Goal: Task Accomplishment & Management: Use online tool/utility

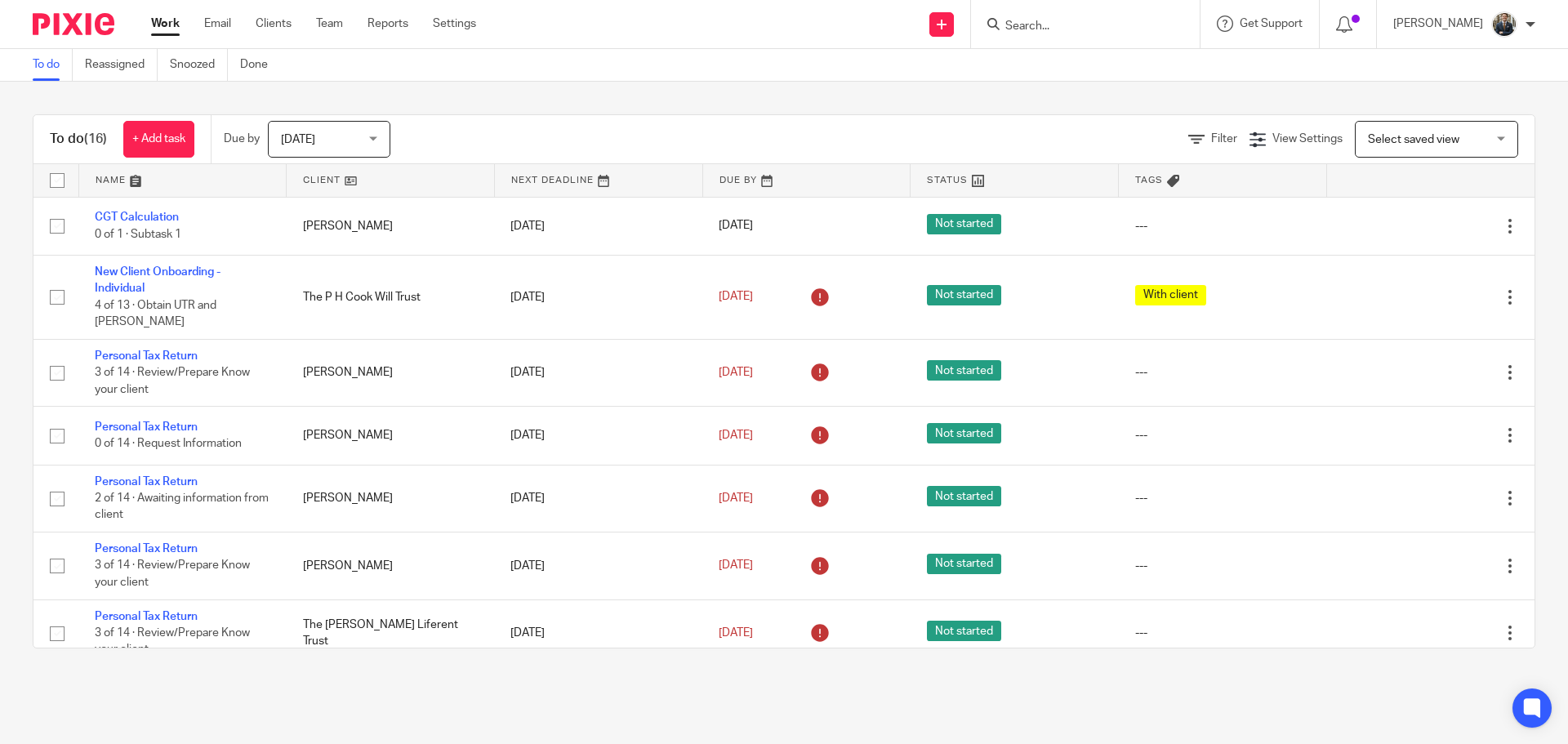
click at [1081, 29] on input "Search" at bounding box center [1077, 27] width 147 height 15
type input "baggot"
click at [1087, 72] on link at bounding box center [1101, 64] width 202 height 25
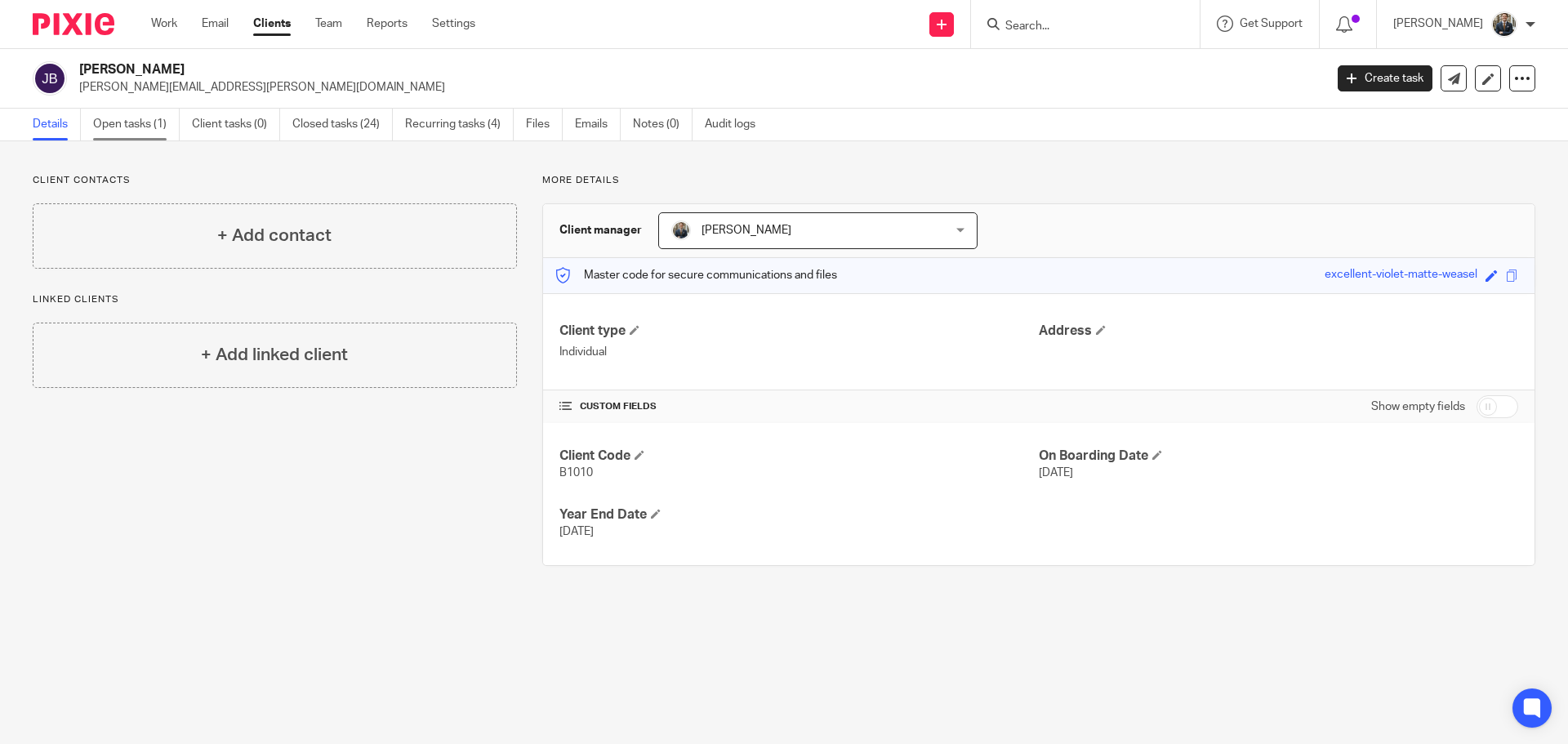
click at [148, 130] on link "Open tasks (1)" at bounding box center [137, 124] width 87 height 32
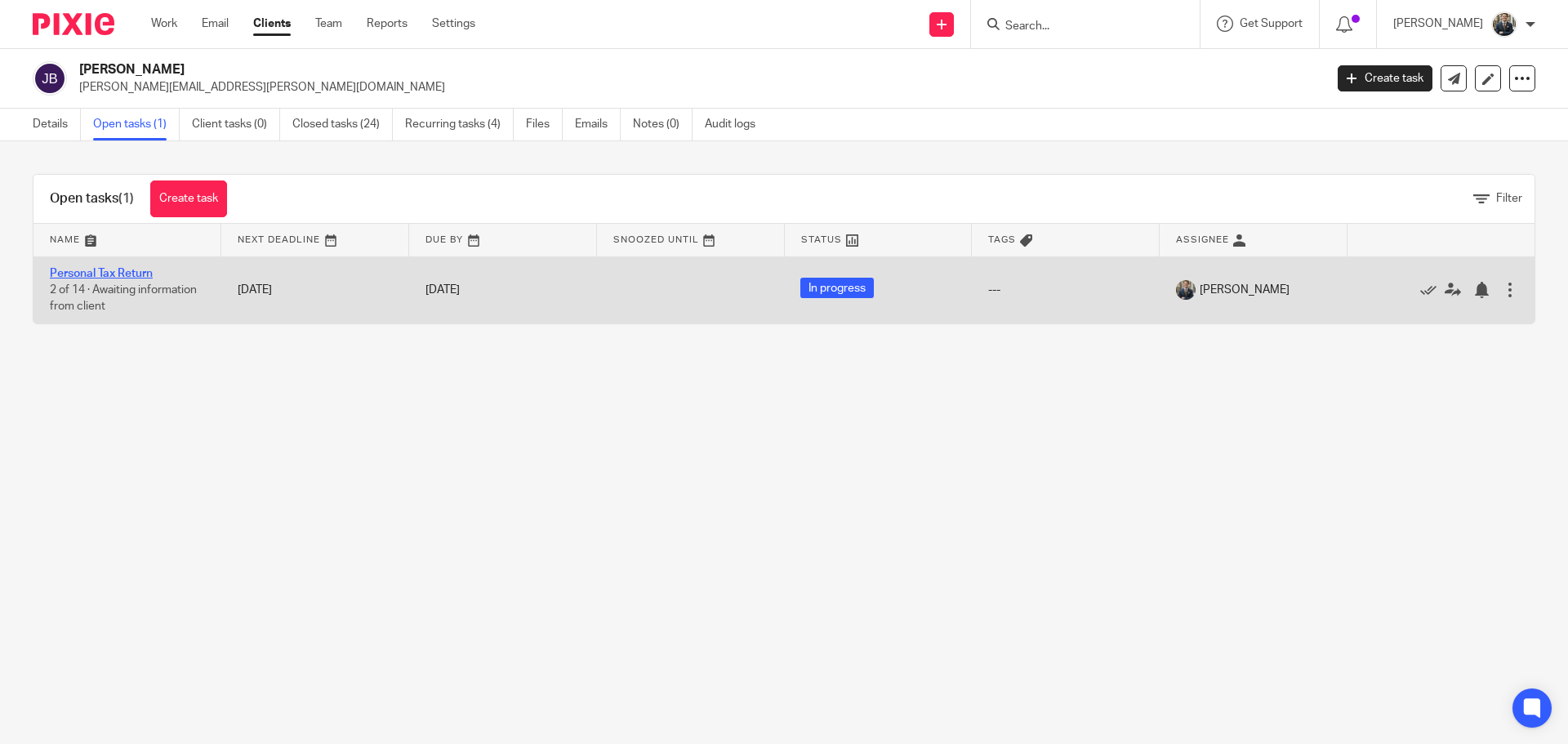
click at [120, 271] on link "Personal Tax Return" at bounding box center [101, 273] width 103 height 11
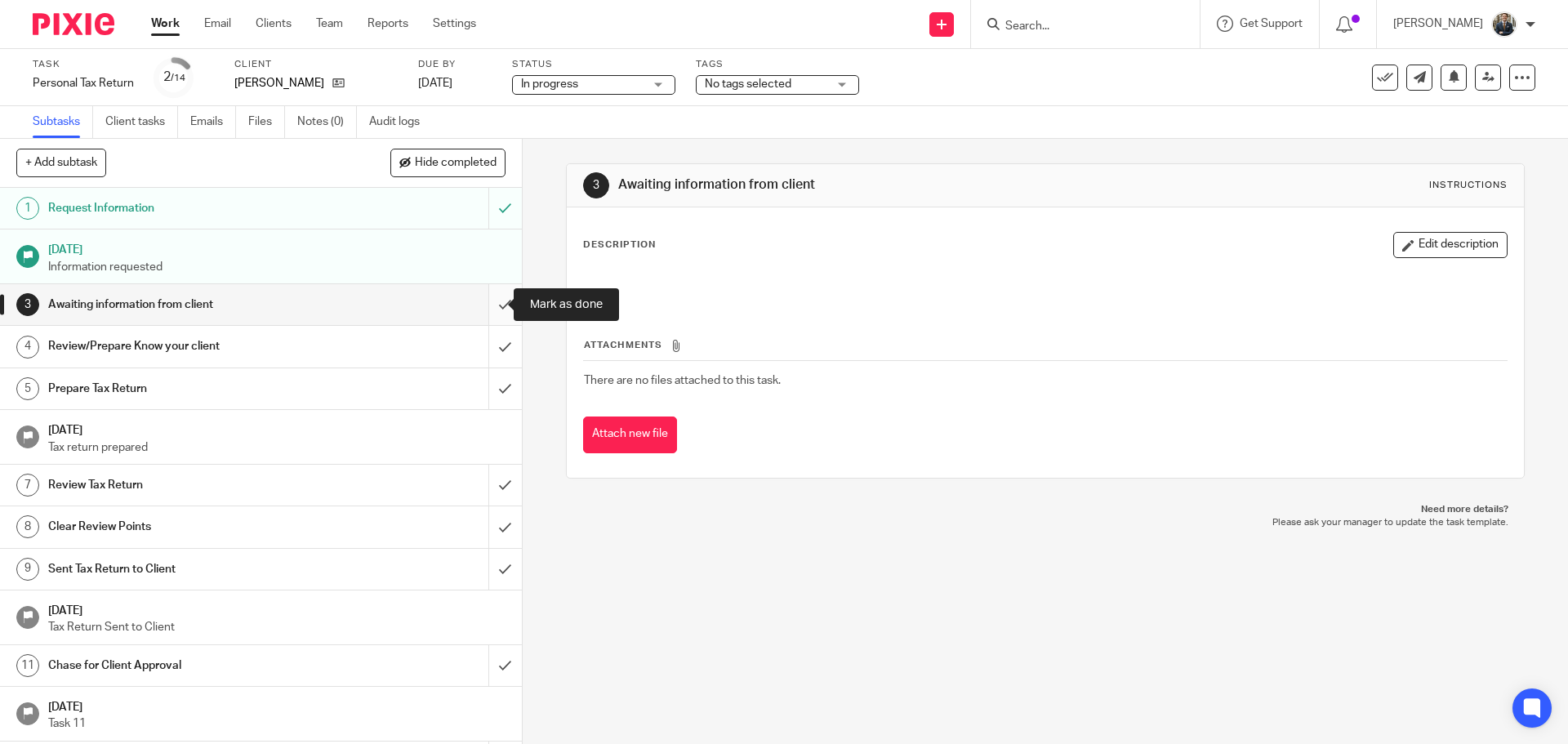
click at [482, 307] on input "submit" at bounding box center [261, 304] width 522 height 41
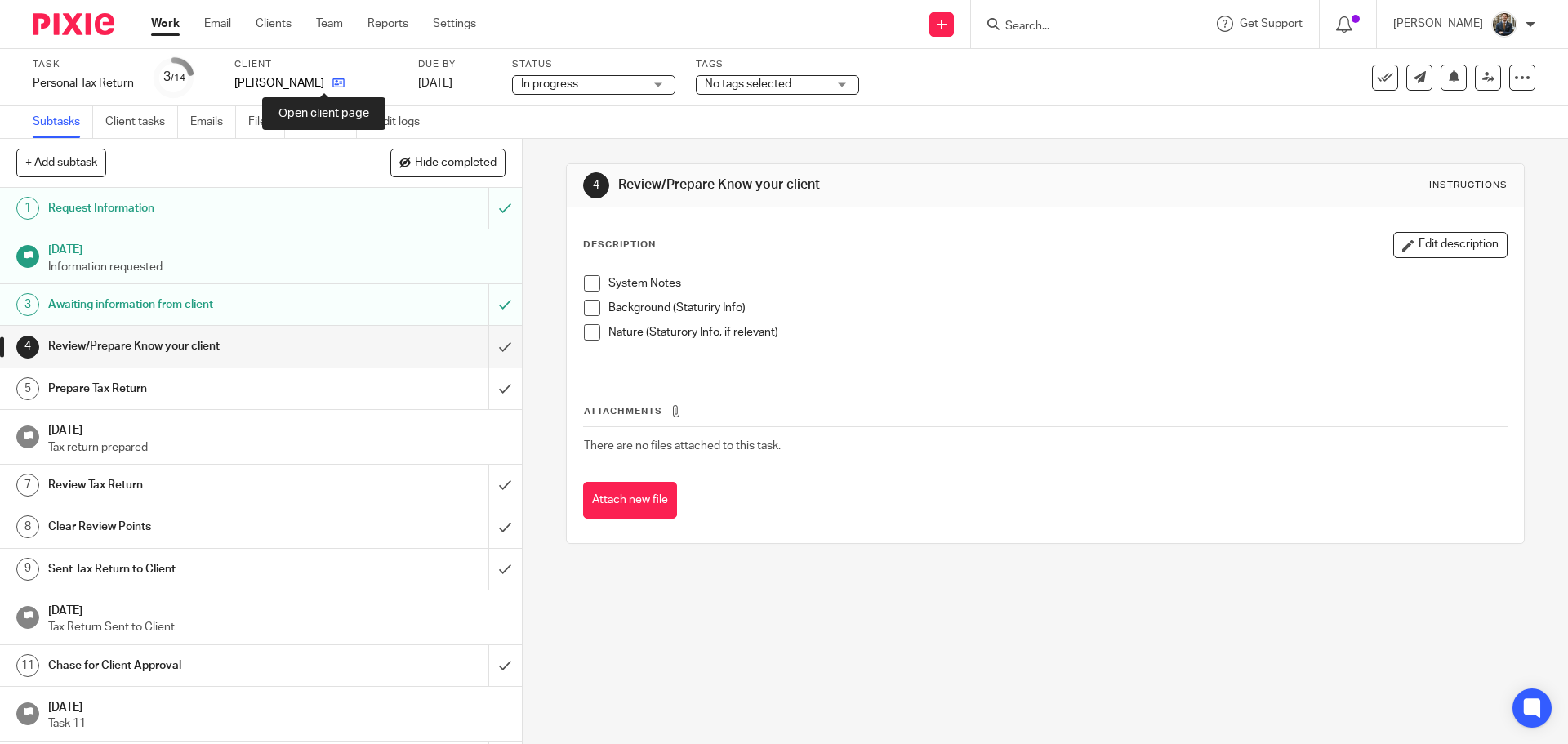
click at [332, 85] on icon at bounding box center [338, 83] width 12 height 12
drag, startPoint x: 586, startPoint y: 284, endPoint x: 588, endPoint y: 310, distance: 26.1
click at [585, 284] on span at bounding box center [593, 283] width 16 height 16
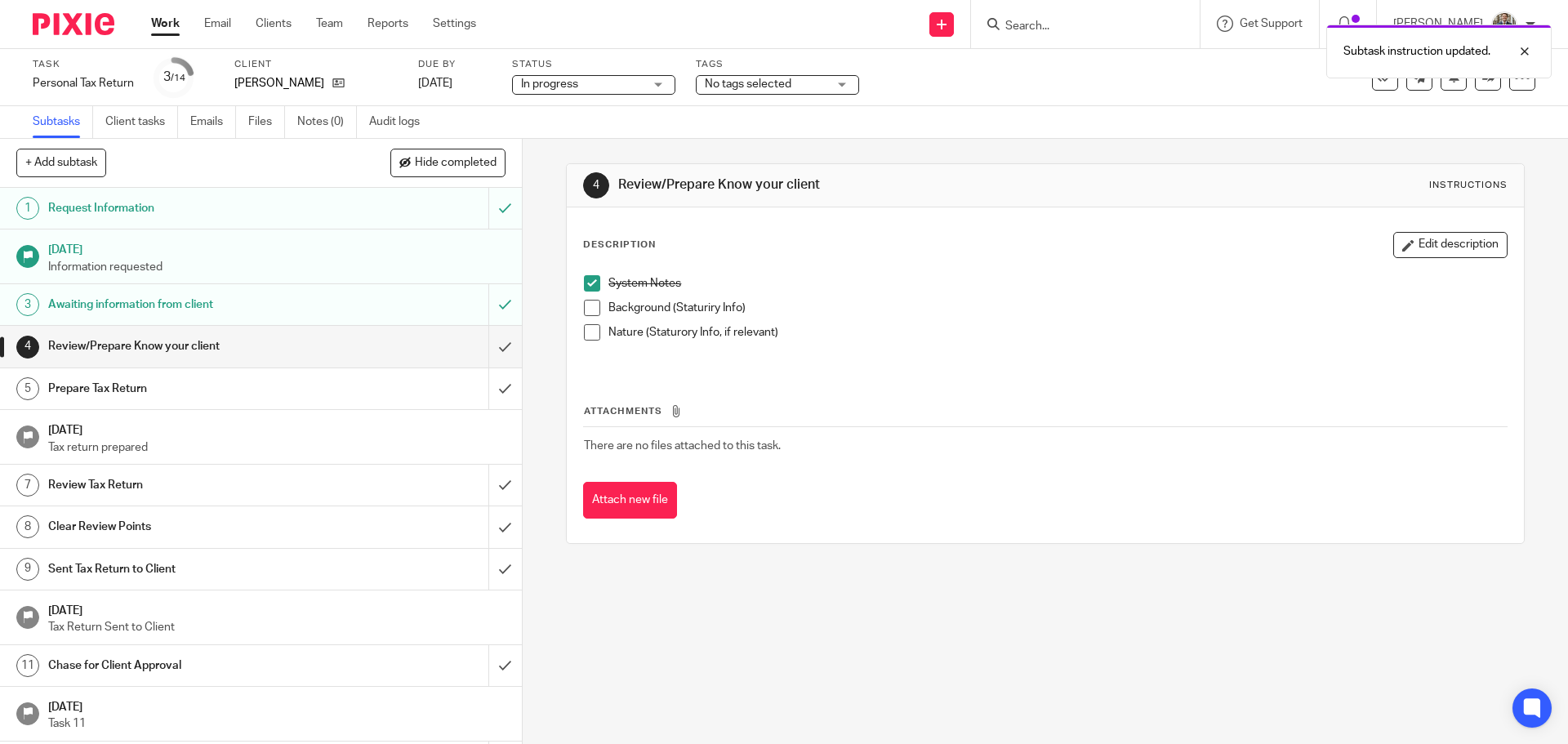
click at [588, 309] on span at bounding box center [593, 308] width 16 height 16
click at [584, 335] on span at bounding box center [593, 332] width 16 height 16
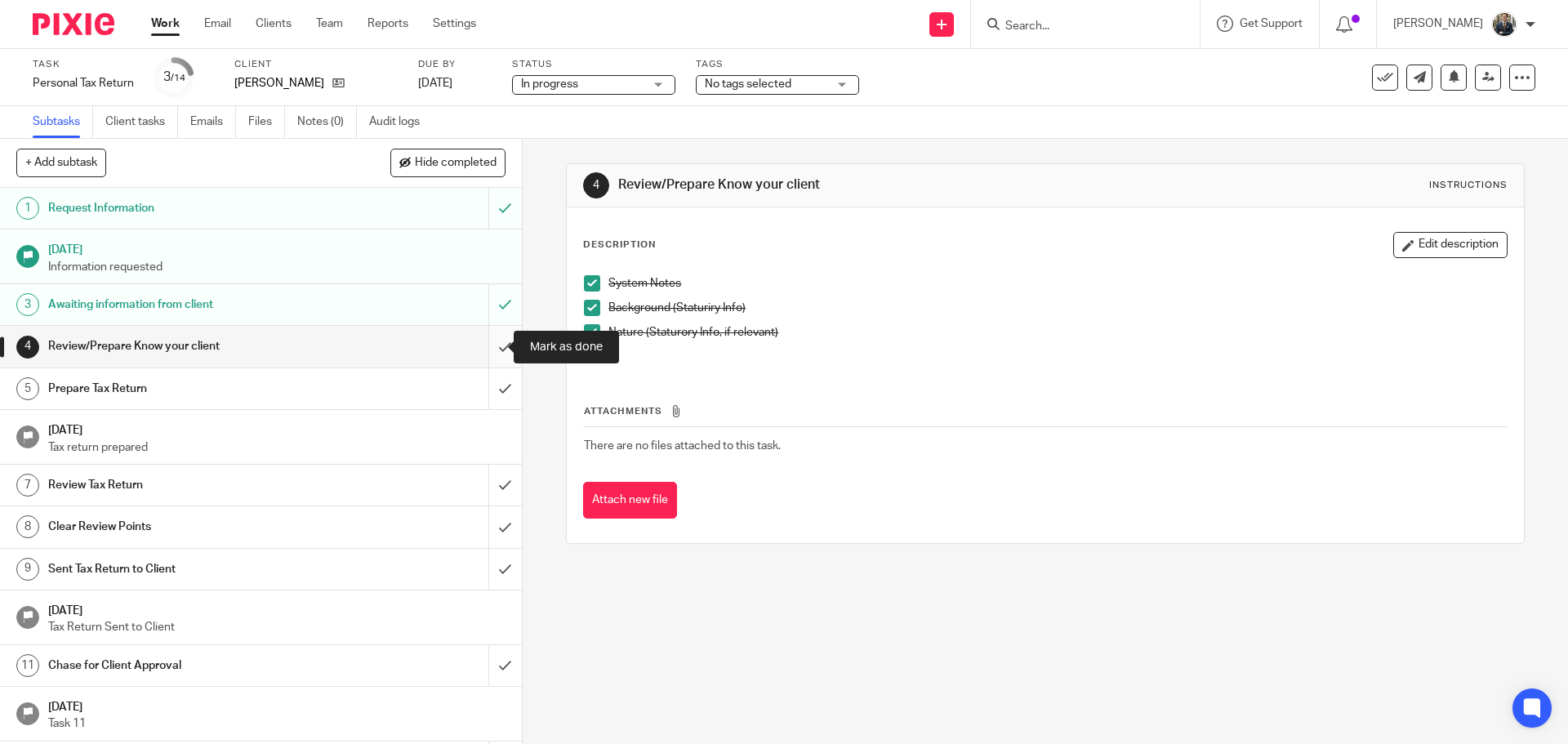
click at [488, 344] on input "submit" at bounding box center [261, 346] width 522 height 41
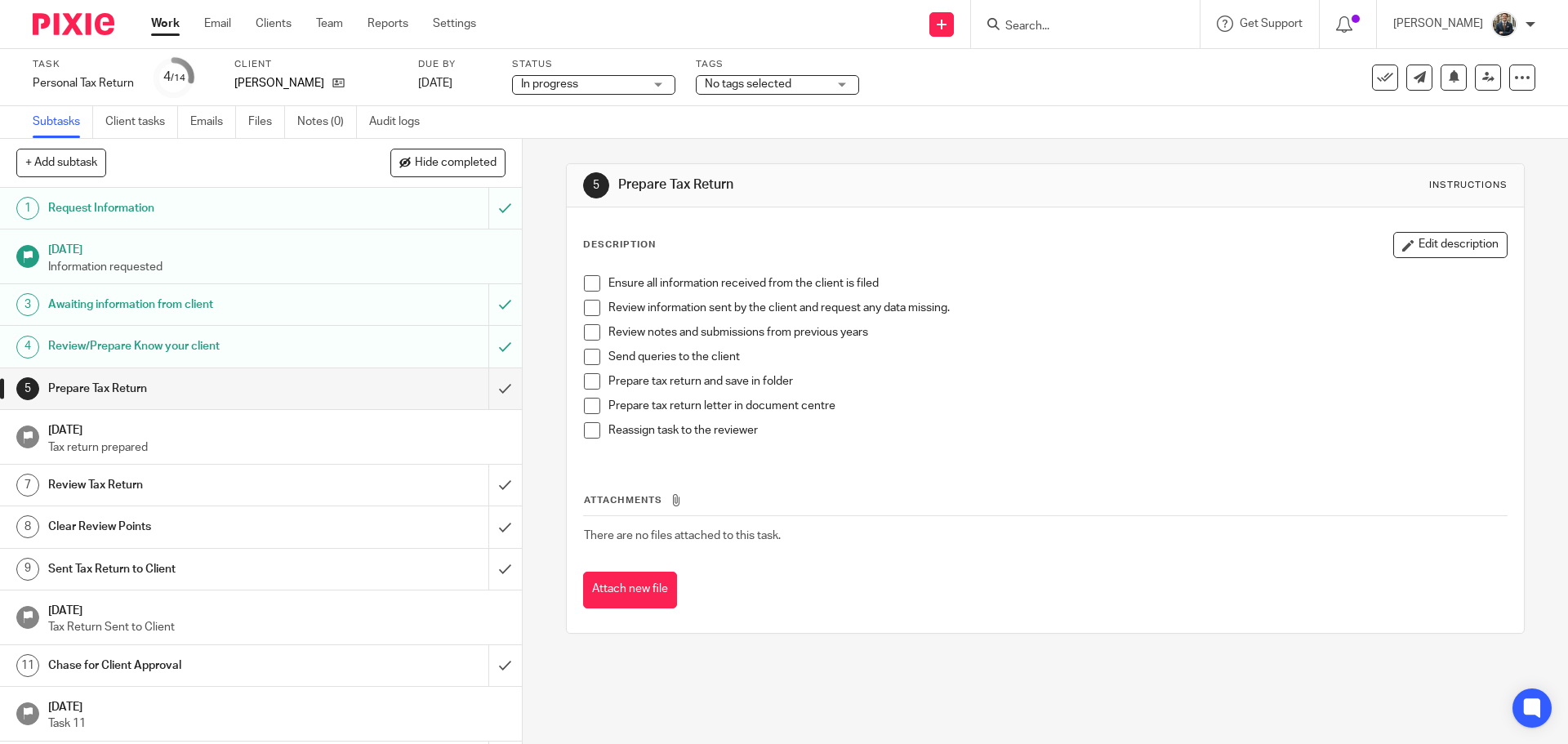
click at [588, 283] on span at bounding box center [593, 283] width 16 height 16
click at [590, 310] on span at bounding box center [593, 308] width 16 height 16
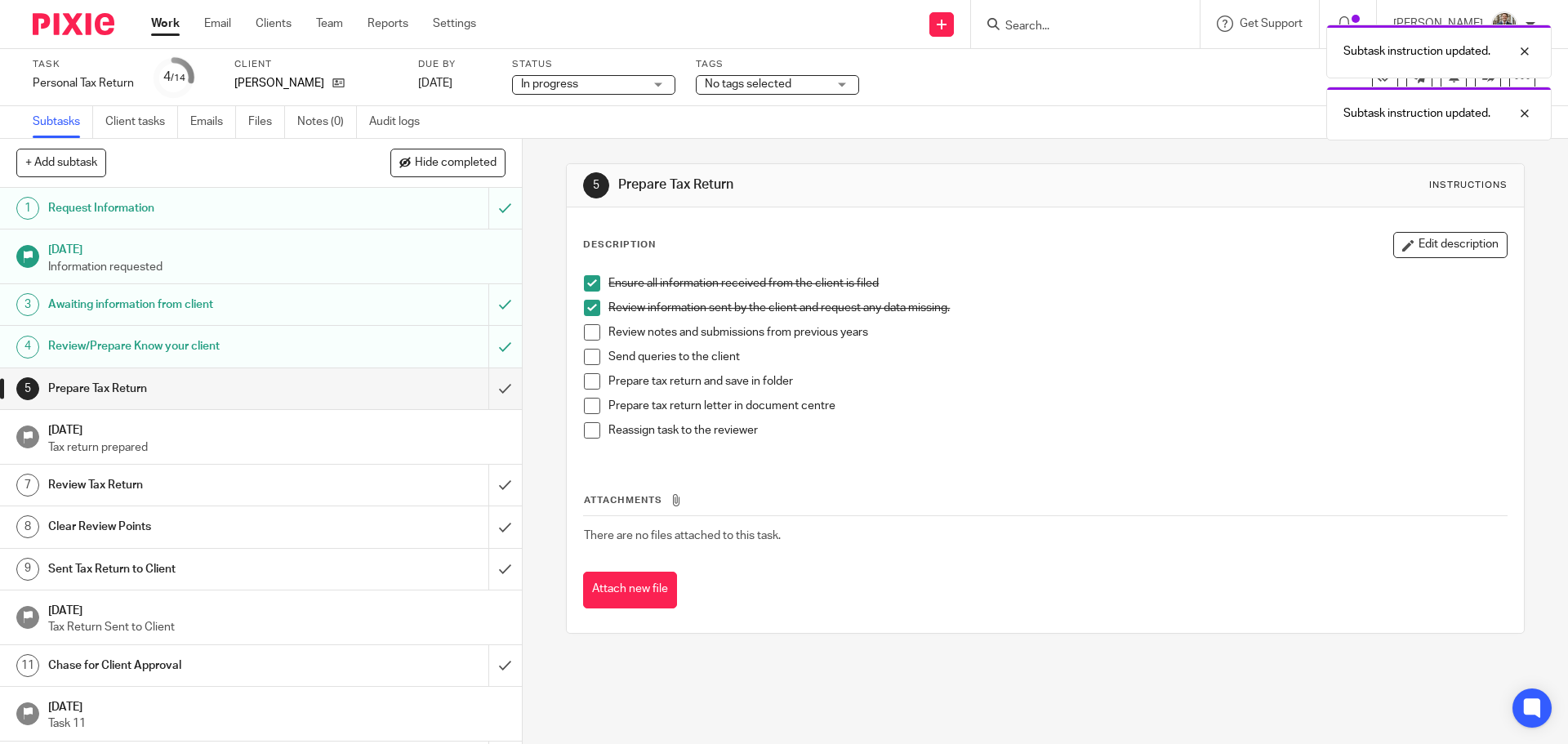
click at [595, 330] on span at bounding box center [593, 332] width 16 height 16
